Goal: Navigation & Orientation: Find specific page/section

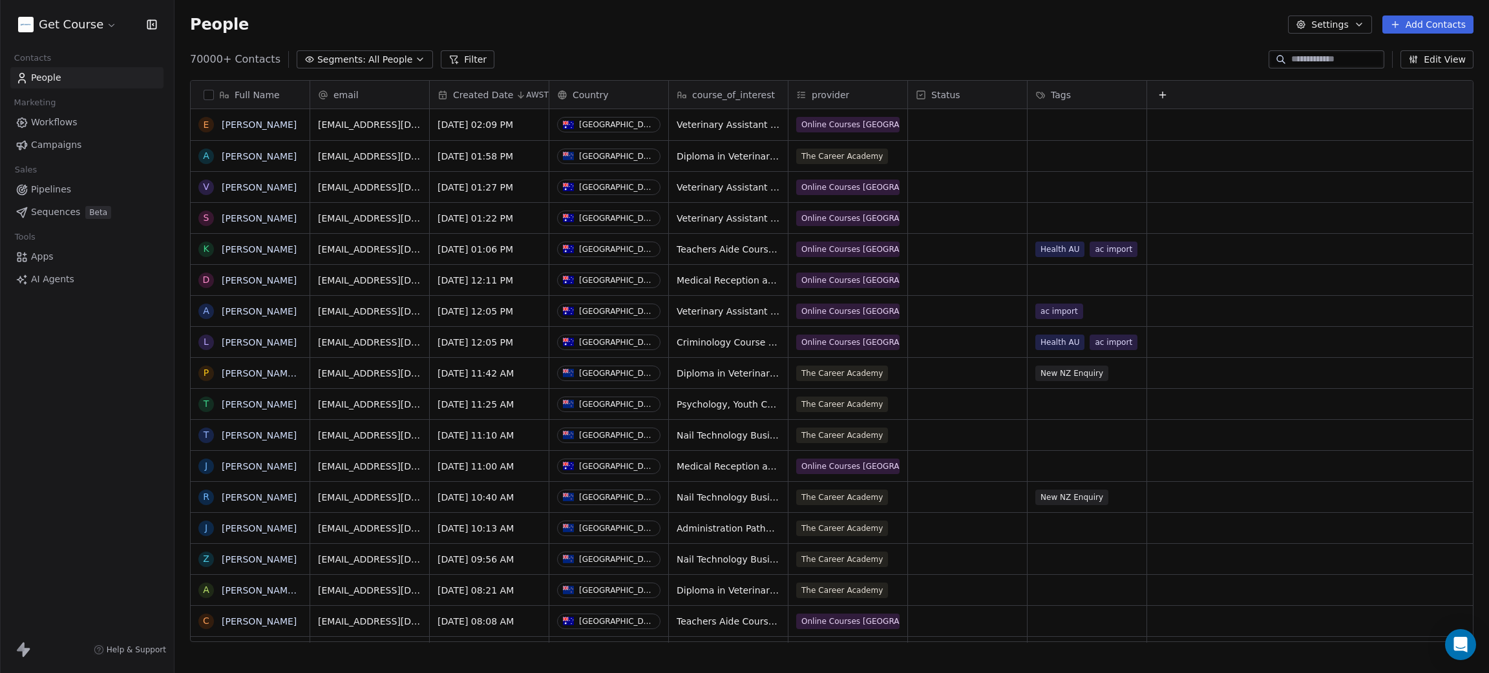
scroll to position [577, 1300]
click at [65, 138] on span "Campaigns" at bounding box center [56, 145] width 50 height 14
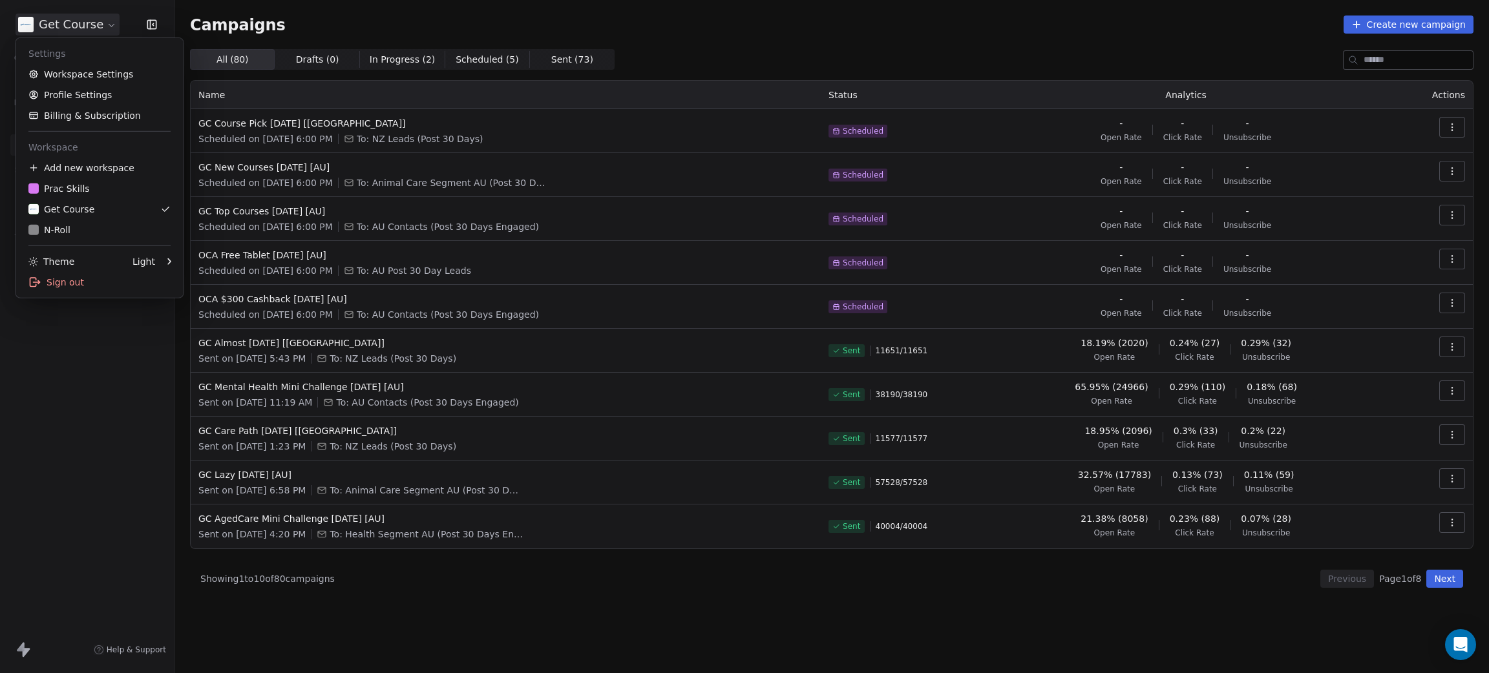
click at [70, 23] on html "Get Course Contacts People Marketing Workflows Campaigns Sales Pipelines Sequen…" at bounding box center [744, 336] width 1489 height 673
click at [375, 10] on html "Get Course Contacts People Marketing Workflows Campaigns Sales Pipelines Sequen…" at bounding box center [744, 336] width 1489 height 673
click at [65, 26] on html "Get Course Contacts People Marketing Workflows Campaigns Sales Pipelines Sequen…" at bounding box center [744, 336] width 1489 height 673
click at [71, 189] on div "Prac Skills" at bounding box center [58, 188] width 61 height 13
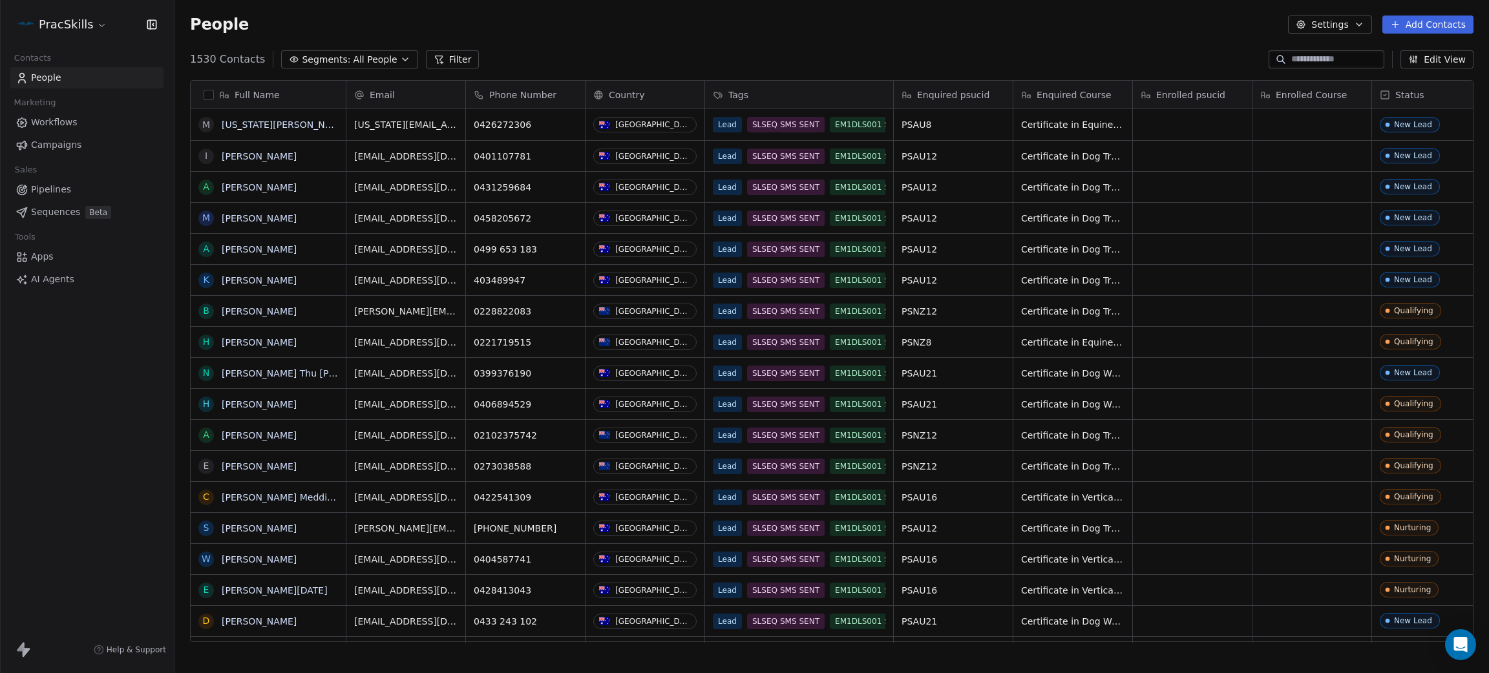
scroll to position [577, 1300]
click at [76, 119] on link "Workflows" at bounding box center [86, 122] width 153 height 21
